Goal: Check status: Check status

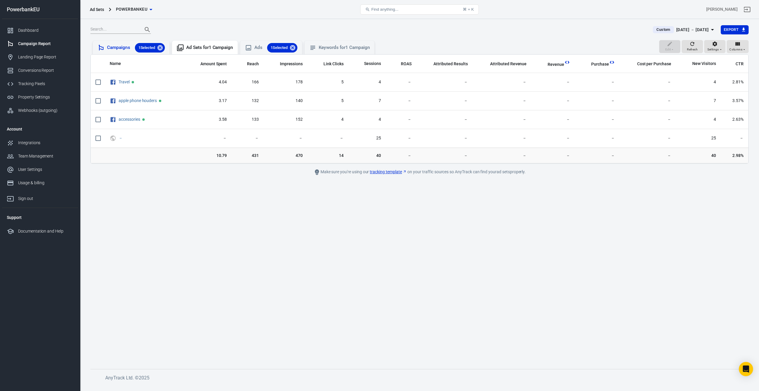
click at [116, 46] on div "Campaigns 1 Selected" at bounding box center [136, 47] width 58 height 9
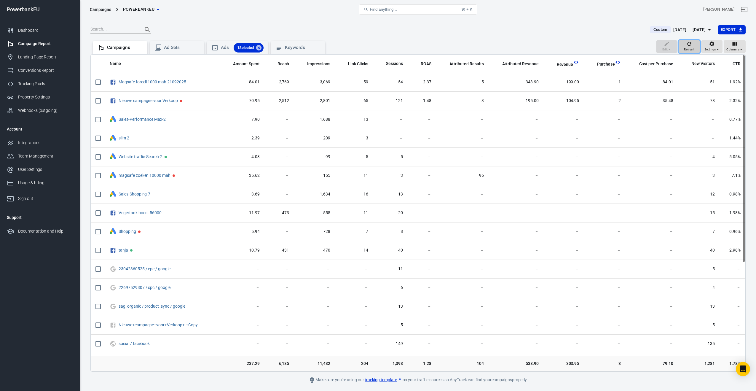
click at [690, 45] on icon "button" at bounding box center [690, 44] width 6 height 6
click at [687, 28] on div "[DATE] － [DATE]" at bounding box center [690, 29] width 33 height 7
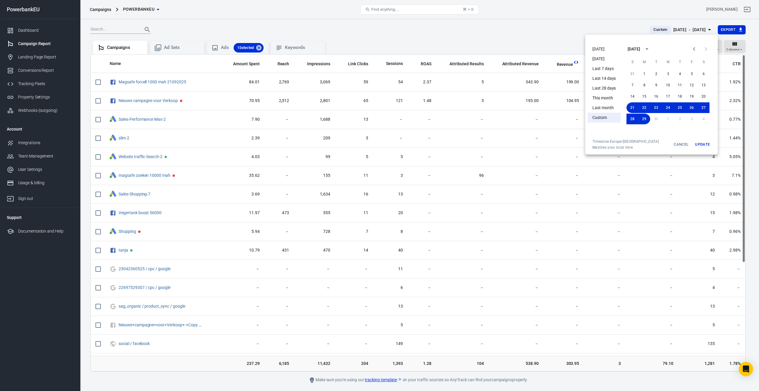
click at [599, 47] on li "[DATE]" at bounding box center [604, 49] width 33 height 10
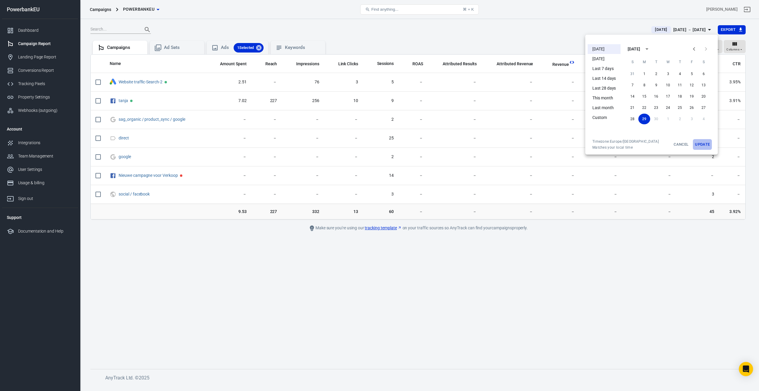
click at [702, 144] on button "Update" at bounding box center [702, 144] width 19 height 11
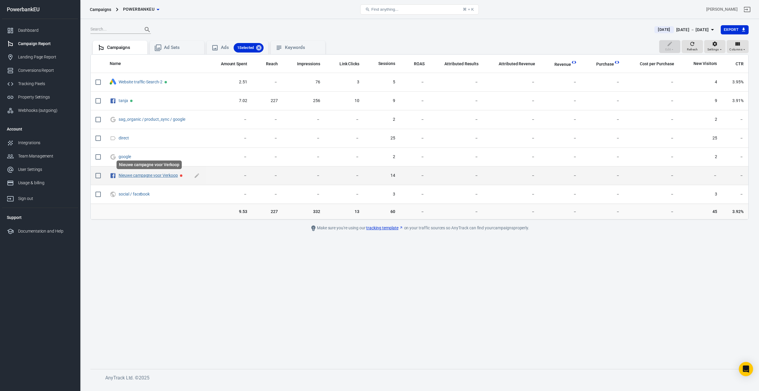
click at [148, 174] on link "Nieuwe campagne voor Verkoop" at bounding box center [148, 175] width 59 height 5
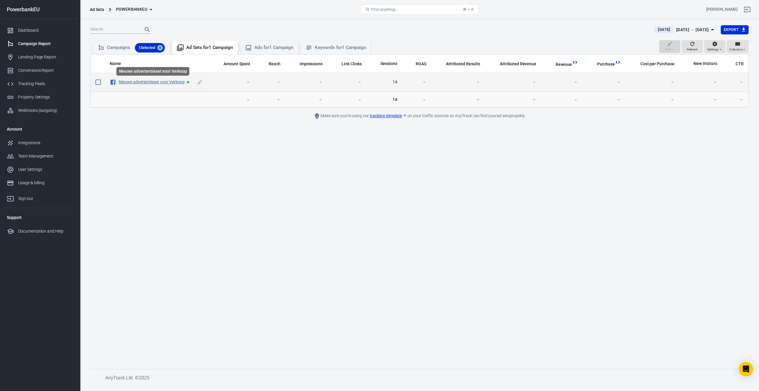
click at [155, 84] on link "Nieuwe advertentieset voor Verkoop" at bounding box center [152, 81] width 66 height 5
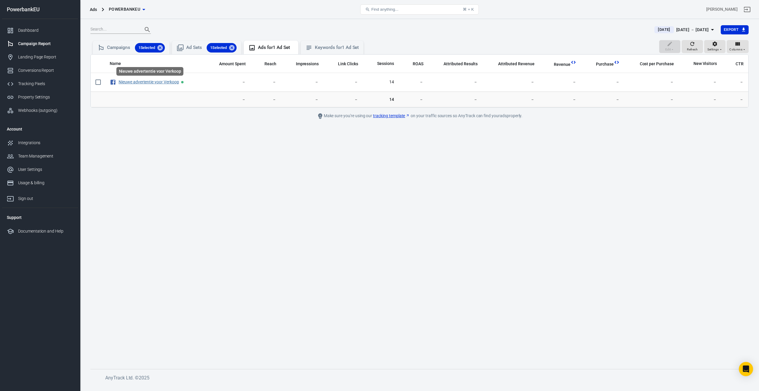
click at [155, 84] on link "Nieuwe advertentie voor Verkoop" at bounding box center [149, 81] width 61 height 5
click at [123, 47] on div "Campaigns 1 Selected" at bounding box center [136, 47] width 58 height 9
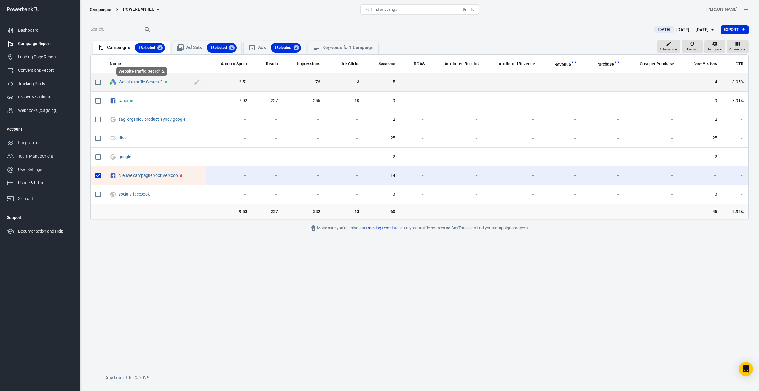
click at [135, 82] on link "Website traffic-Search-2" at bounding box center [141, 81] width 44 height 5
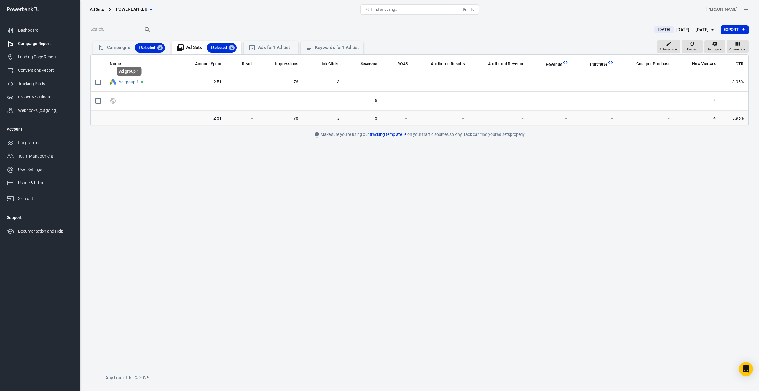
click at [135, 82] on link "Ad group 1" at bounding box center [129, 81] width 20 height 5
